Goal: Navigation & Orientation: Find specific page/section

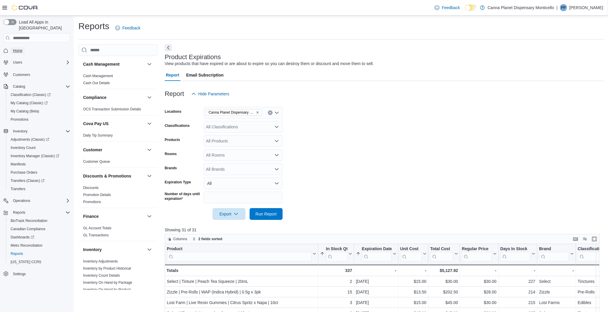
click at [14, 48] on span "Home" at bounding box center [17, 50] width 9 height 5
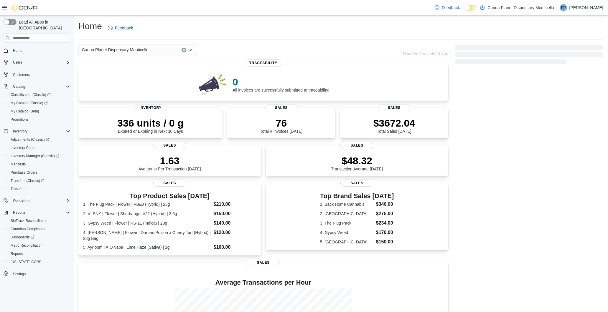
click at [304, 54] on div "Canna Planet Dispensary Monticello" at bounding box center [240, 50] width 324 height 12
click at [295, 53] on div "Canna Planet Dispensary Monticello" at bounding box center [240, 50] width 324 height 12
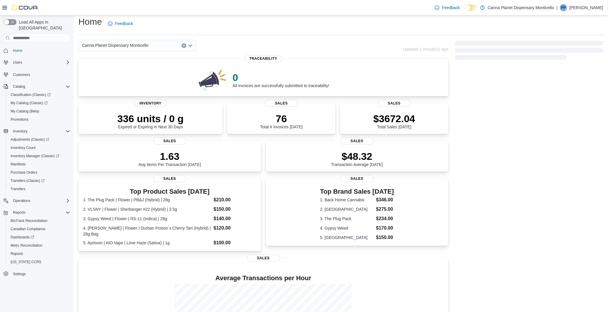
scroll to position [80, 0]
